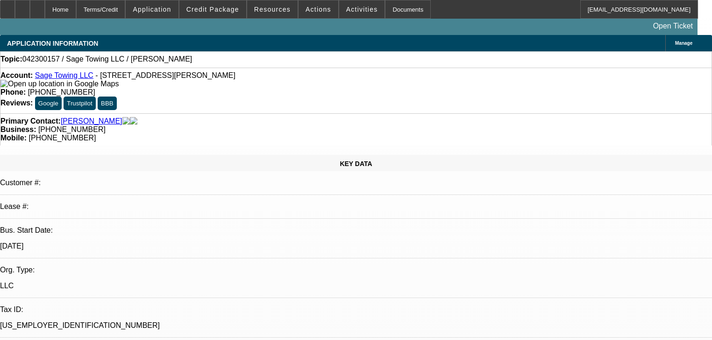
select select "0"
select select "2"
select select "0.1"
select select "4"
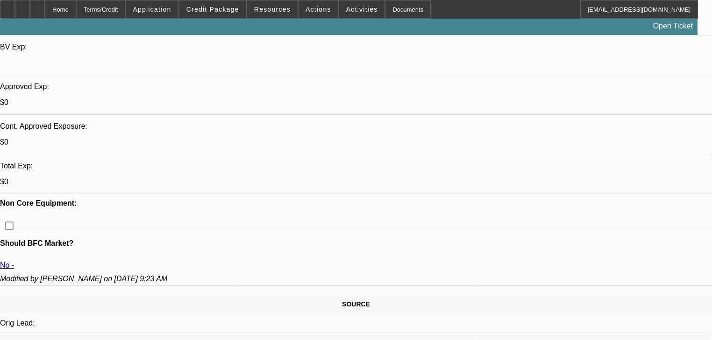
scroll to position [299, 0]
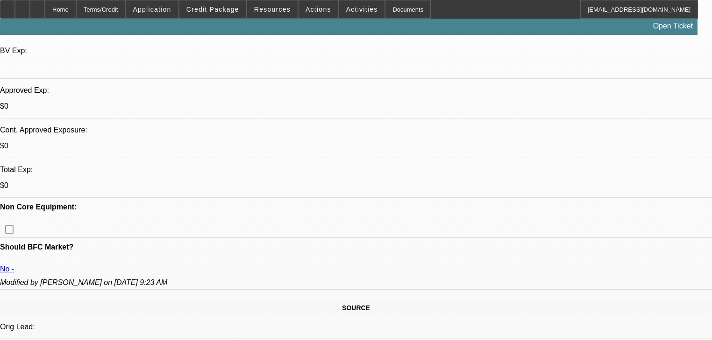
click at [226, 12] on span "Credit Package" at bounding box center [212, 9] width 53 height 7
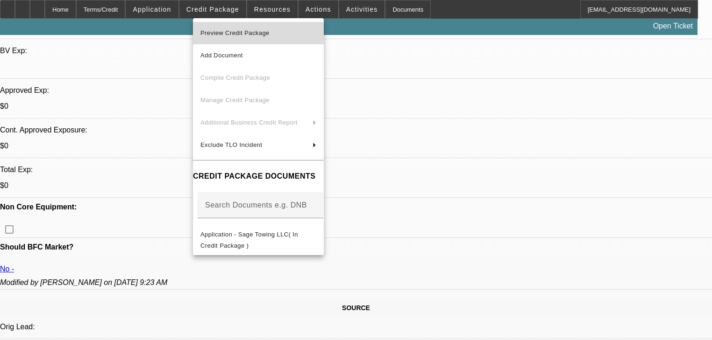
click at [258, 31] on span "Preview Credit Package" at bounding box center [234, 32] width 69 height 7
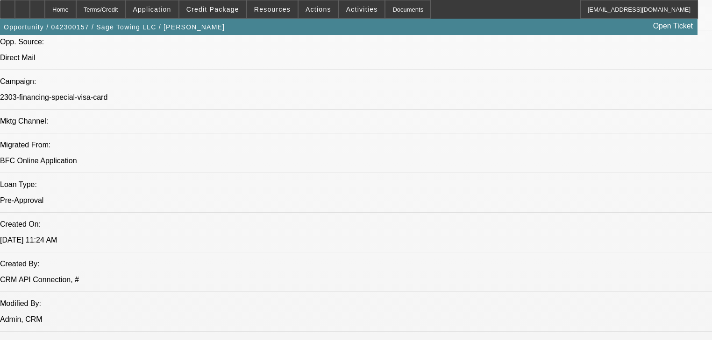
scroll to position [598, 0]
